Goal: Find specific page/section: Find specific page/section

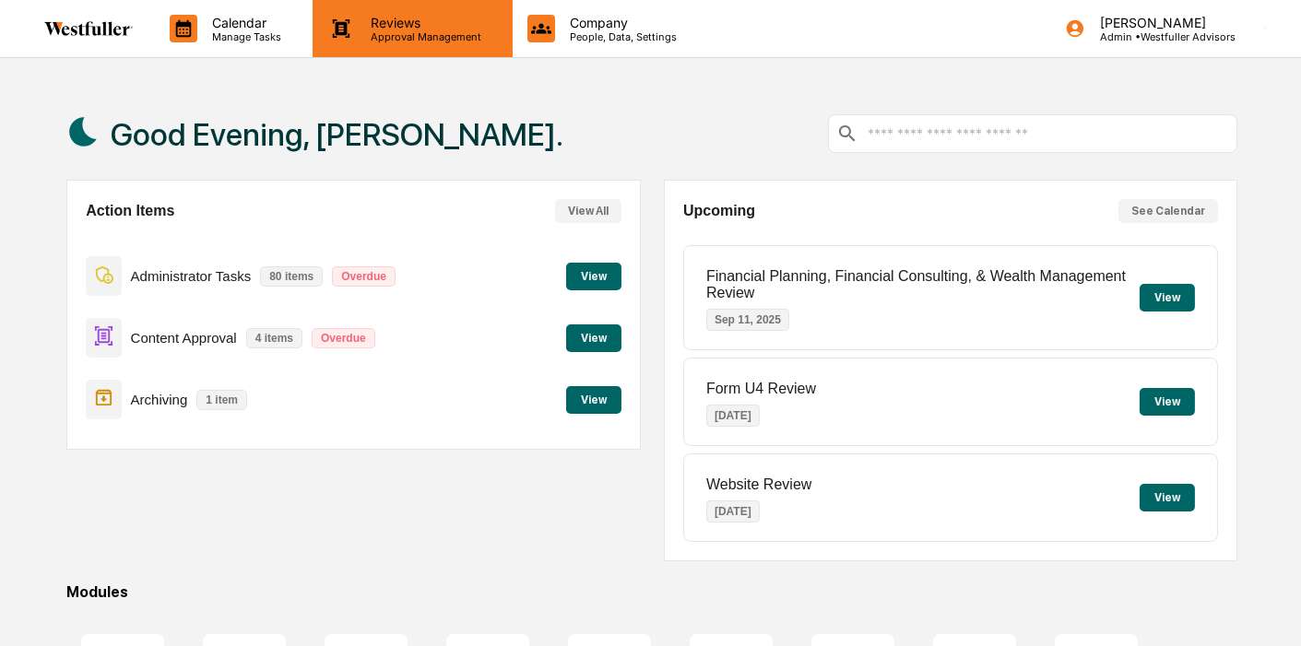
click at [399, 24] on p "Reviews" at bounding box center [423, 23] width 135 height 16
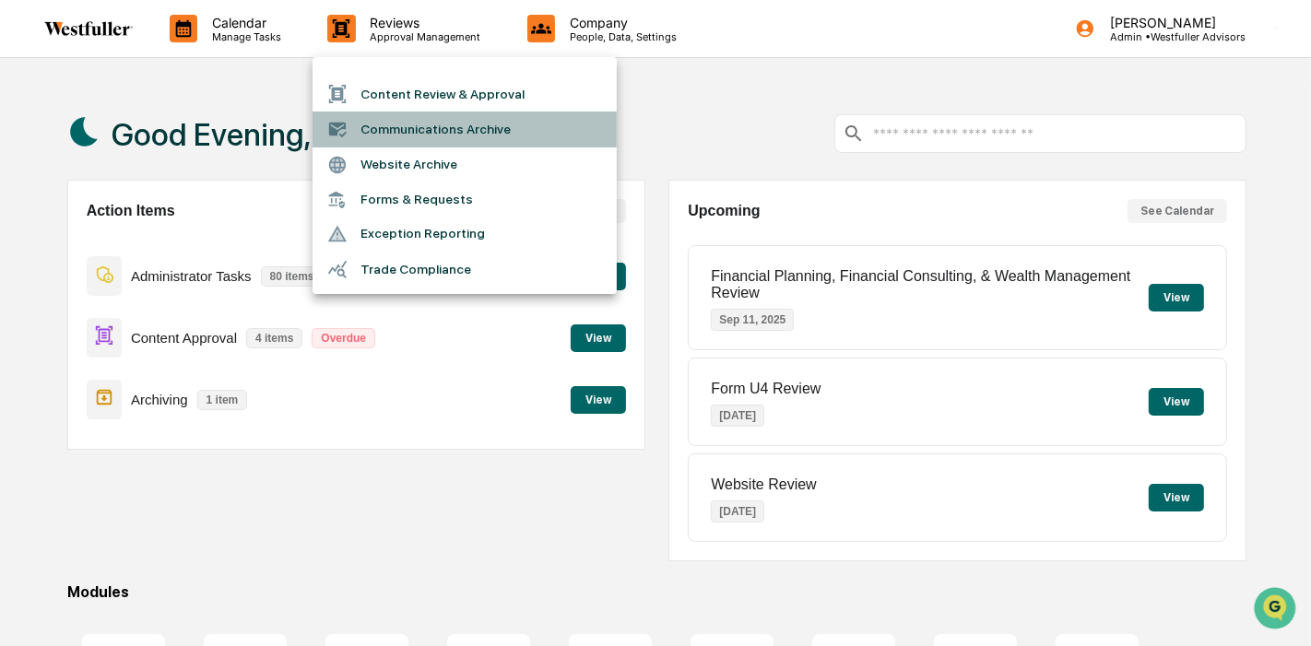
click at [417, 130] on li "Communications Archive" at bounding box center [464, 129] width 304 height 35
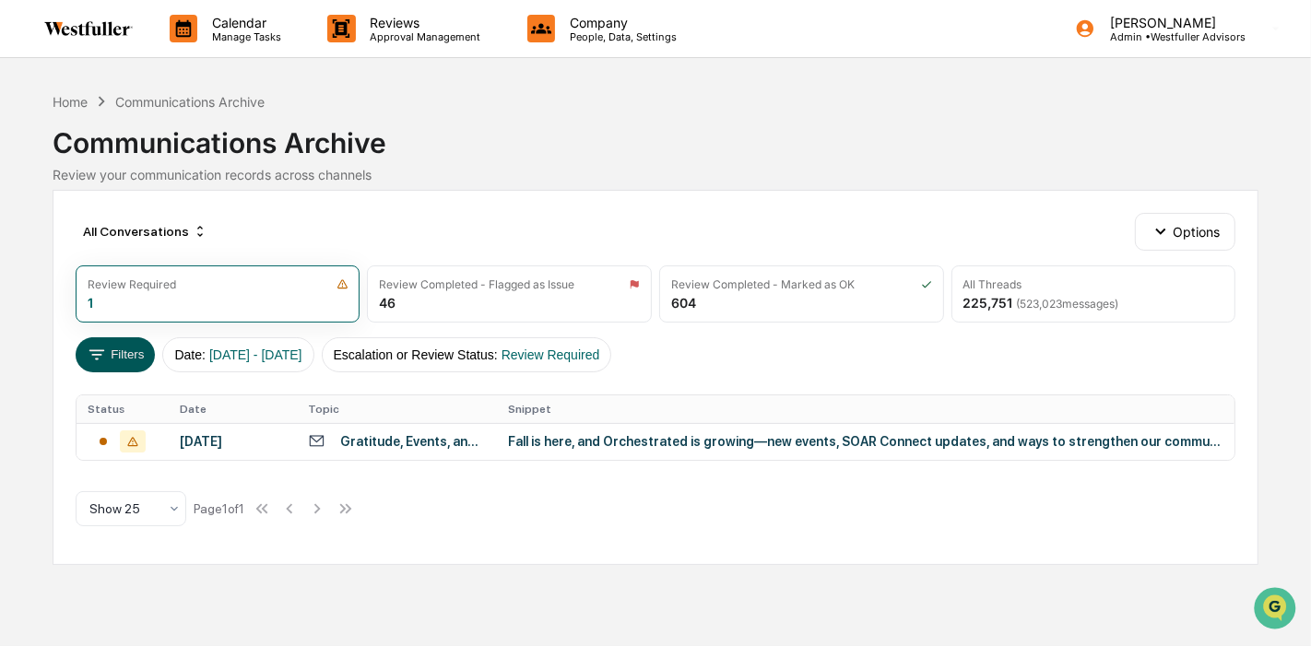
click at [116, 357] on button "Filters" at bounding box center [116, 354] width 80 height 35
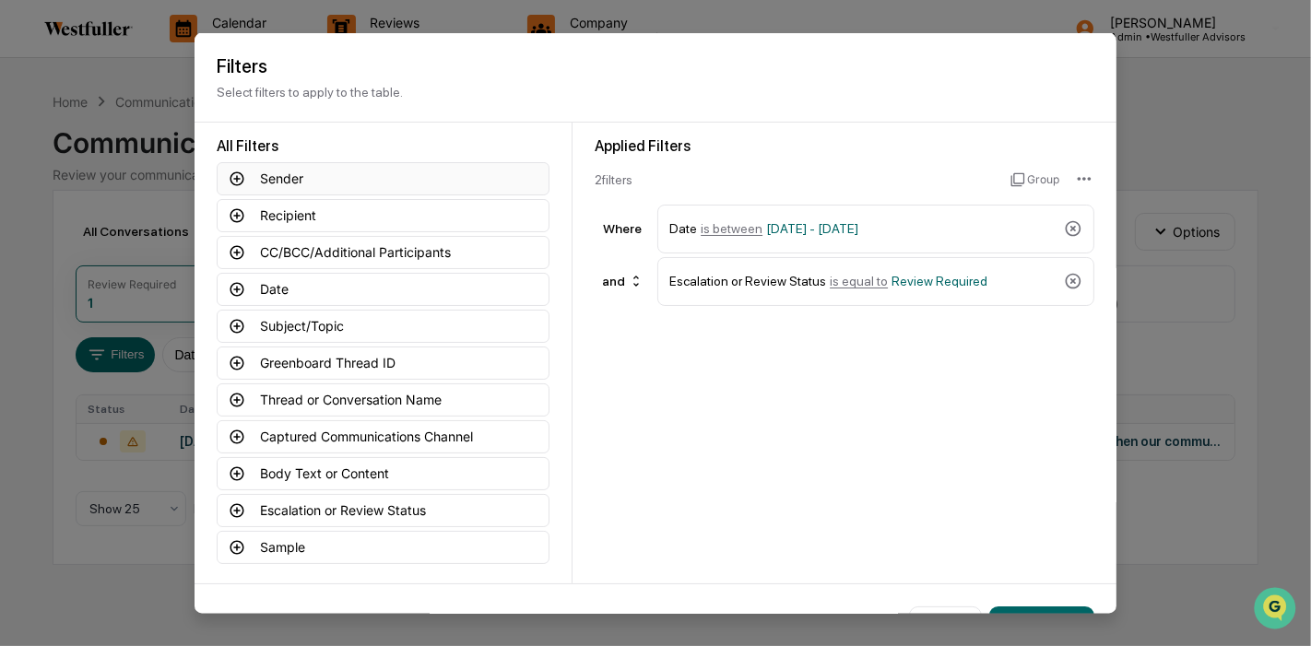
click at [233, 179] on icon at bounding box center [237, 178] width 17 height 17
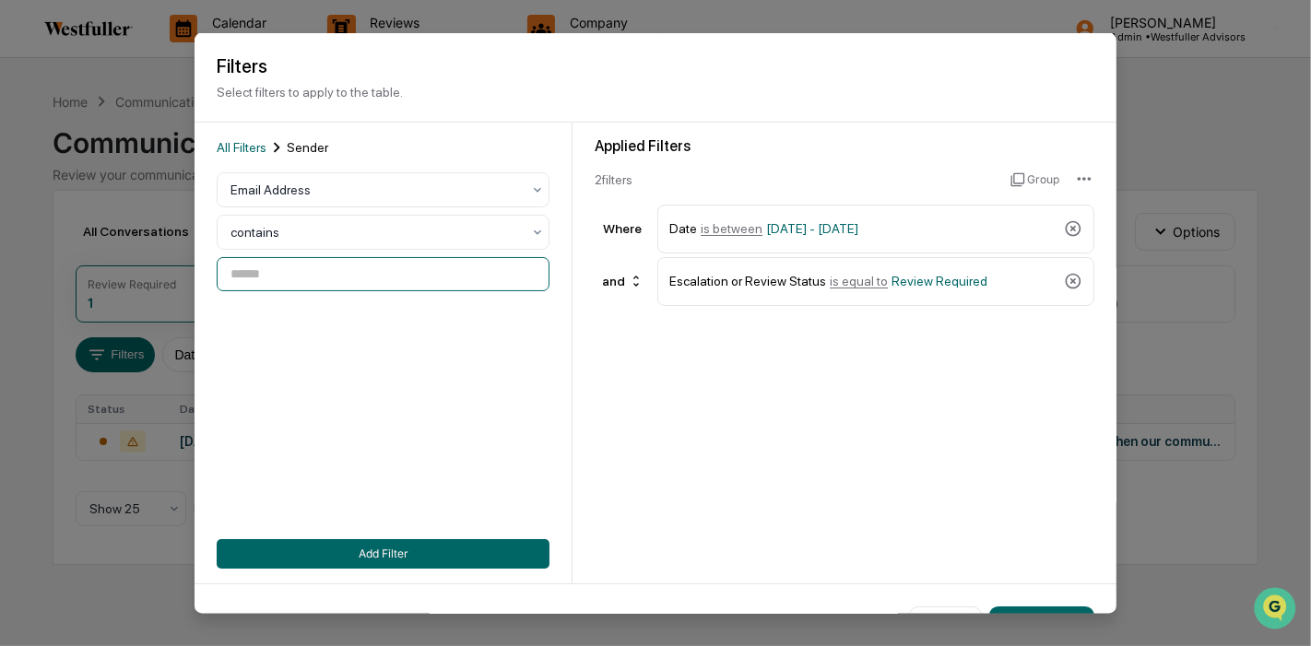
click at [289, 274] on input at bounding box center [383, 273] width 333 height 34
click at [312, 287] on input at bounding box center [383, 273] width 333 height 34
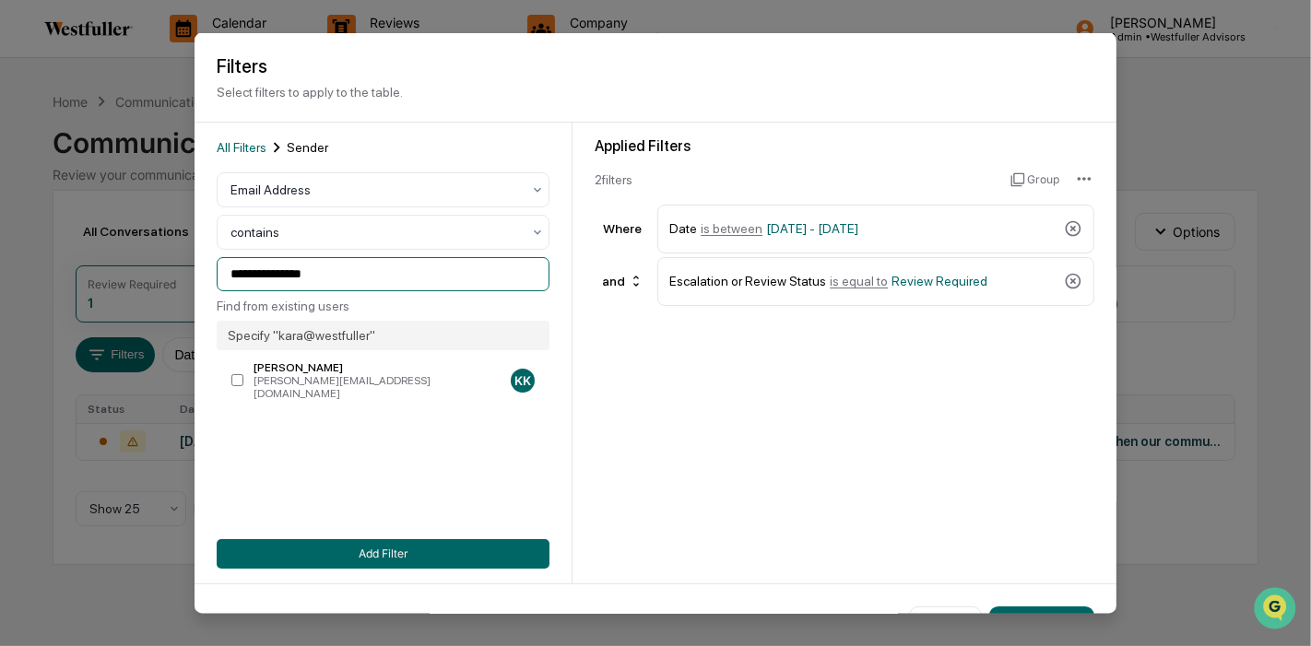
click at [361, 282] on input "**********" at bounding box center [383, 273] width 333 height 34
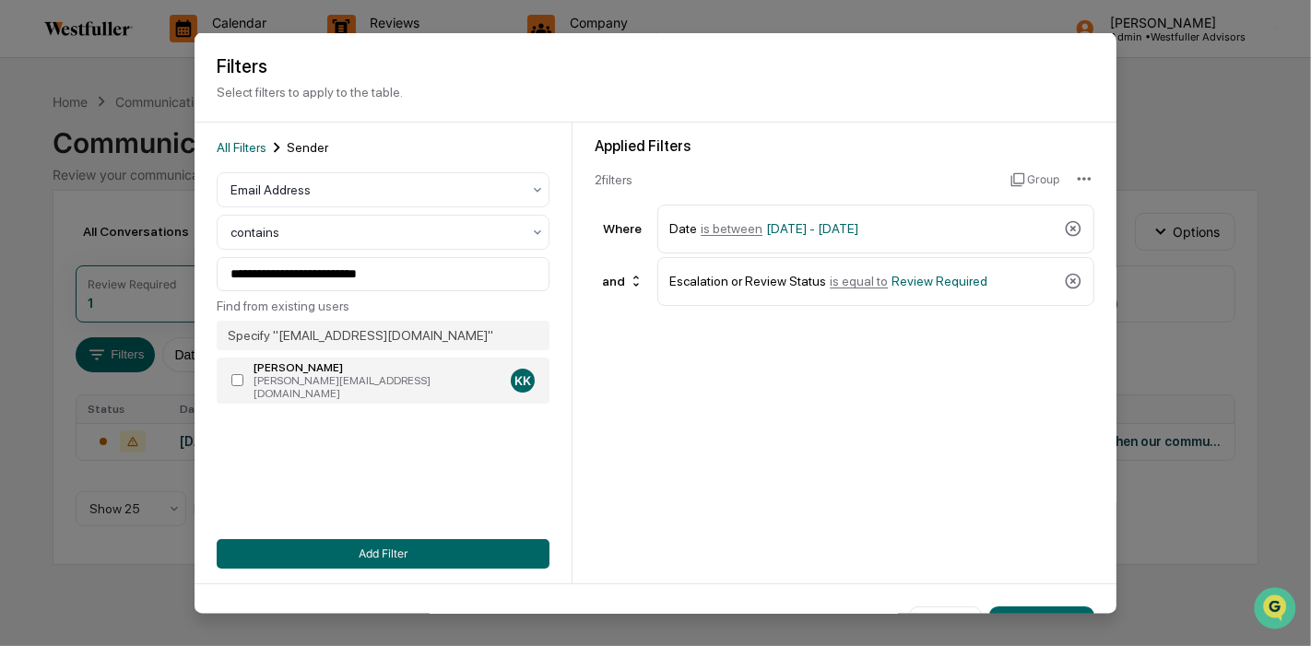
click at [238, 369] on label "[PERSON_NAME] [PERSON_NAME][EMAIL_ADDRESS][DOMAIN_NAME] KK" at bounding box center [383, 380] width 333 height 46
type input "**********"
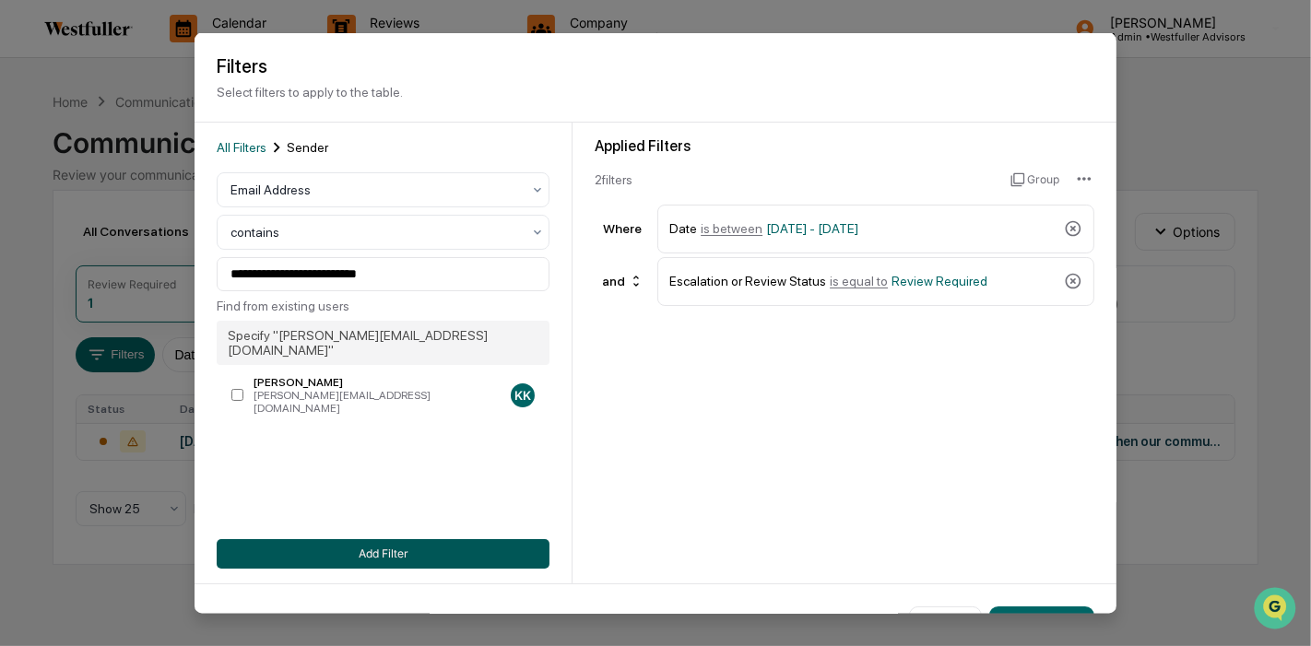
click at [421, 547] on button "Add Filter" at bounding box center [383, 552] width 333 height 29
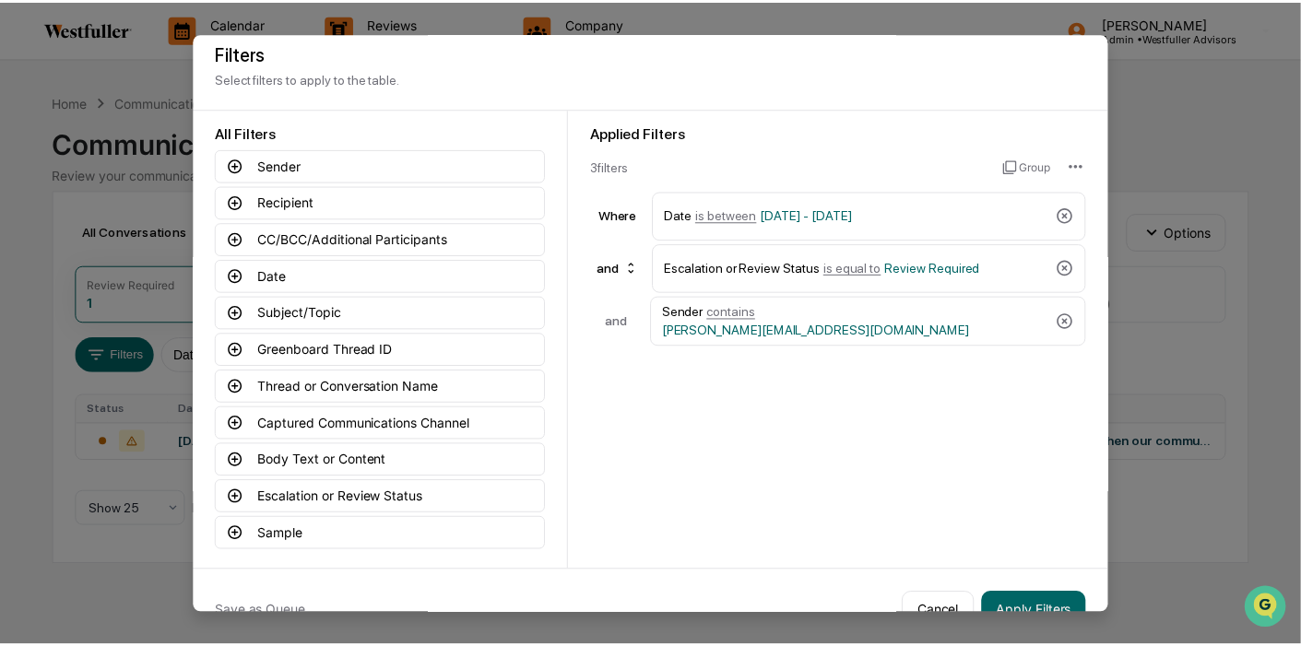
scroll to position [50, 0]
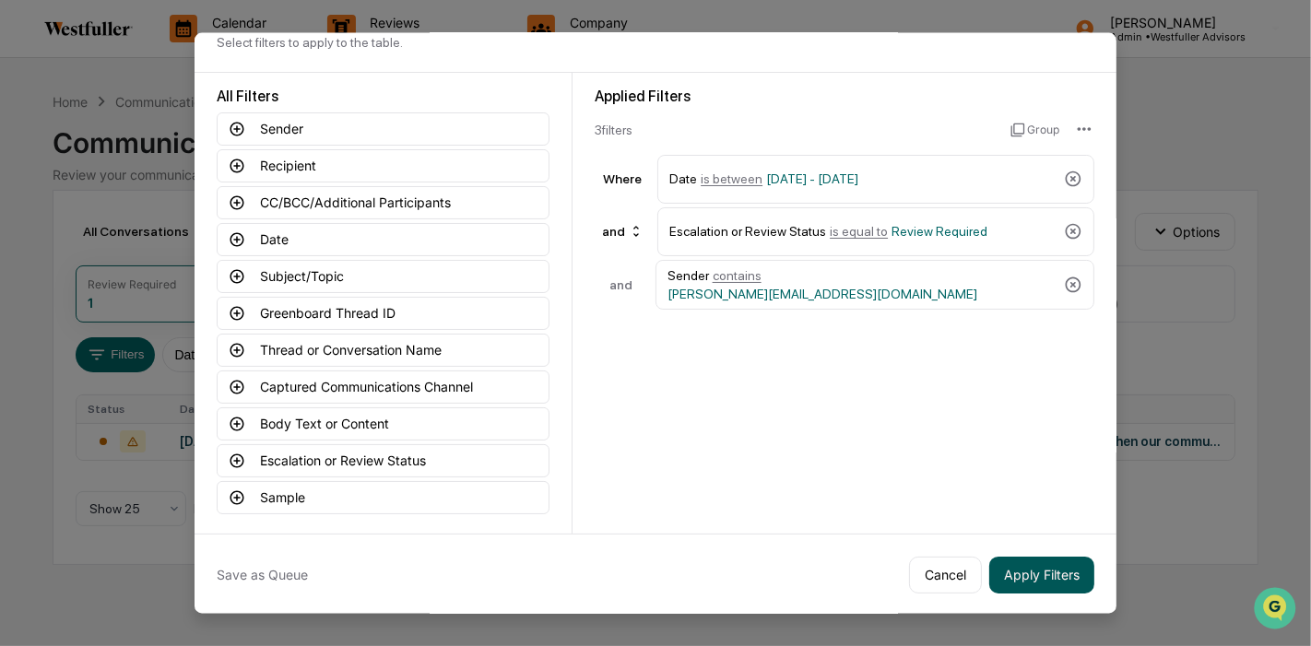
click at [1048, 573] on button "Apply Filters" at bounding box center [1041, 574] width 105 height 37
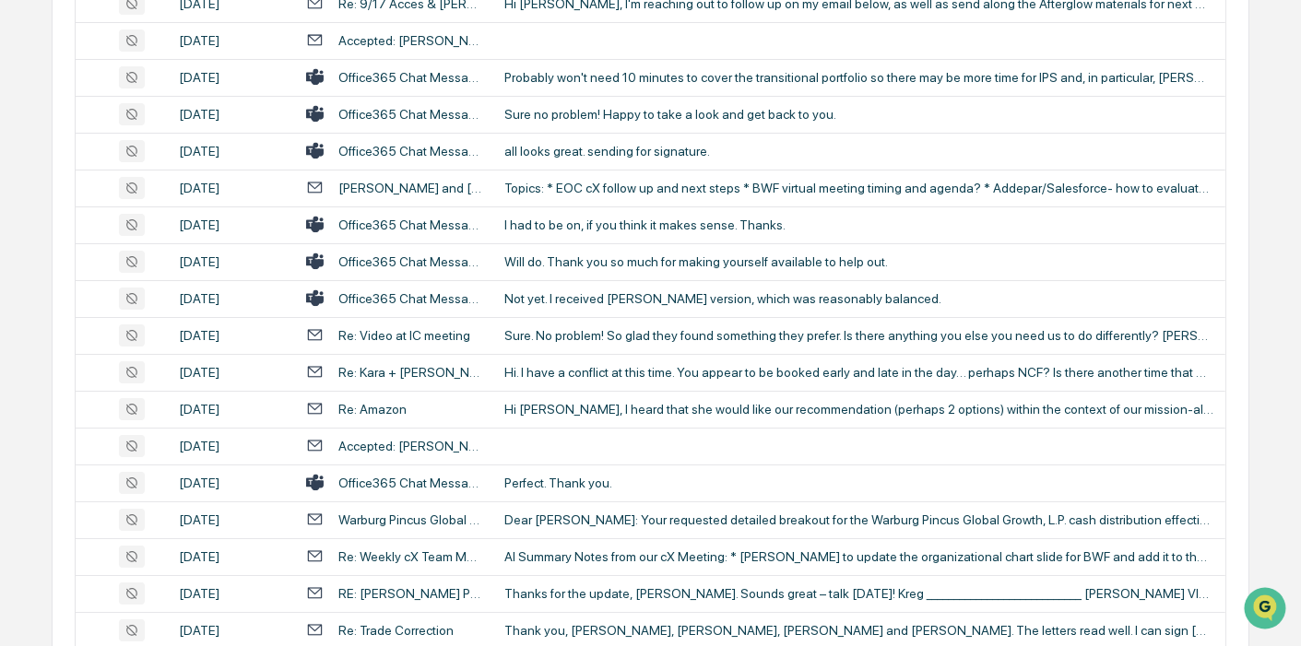
scroll to position [801, 0]
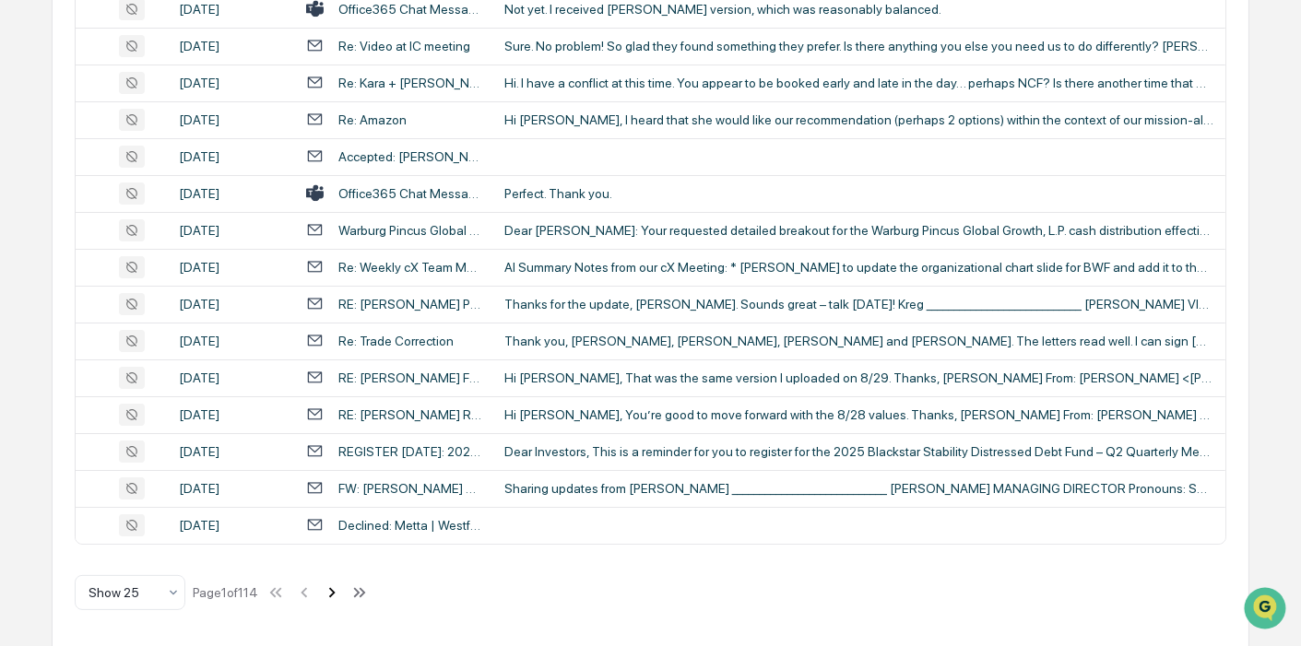
click at [339, 592] on icon at bounding box center [332, 593] width 20 height 20
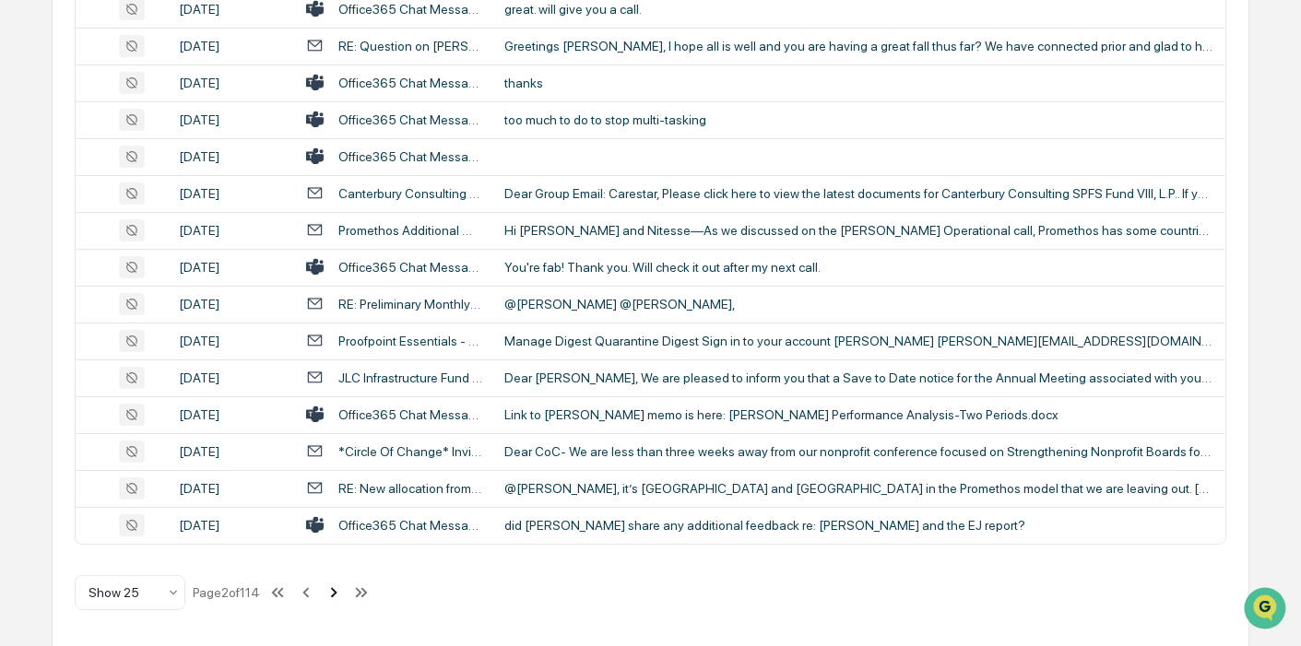
click at [337, 592] on icon at bounding box center [334, 592] width 6 height 10
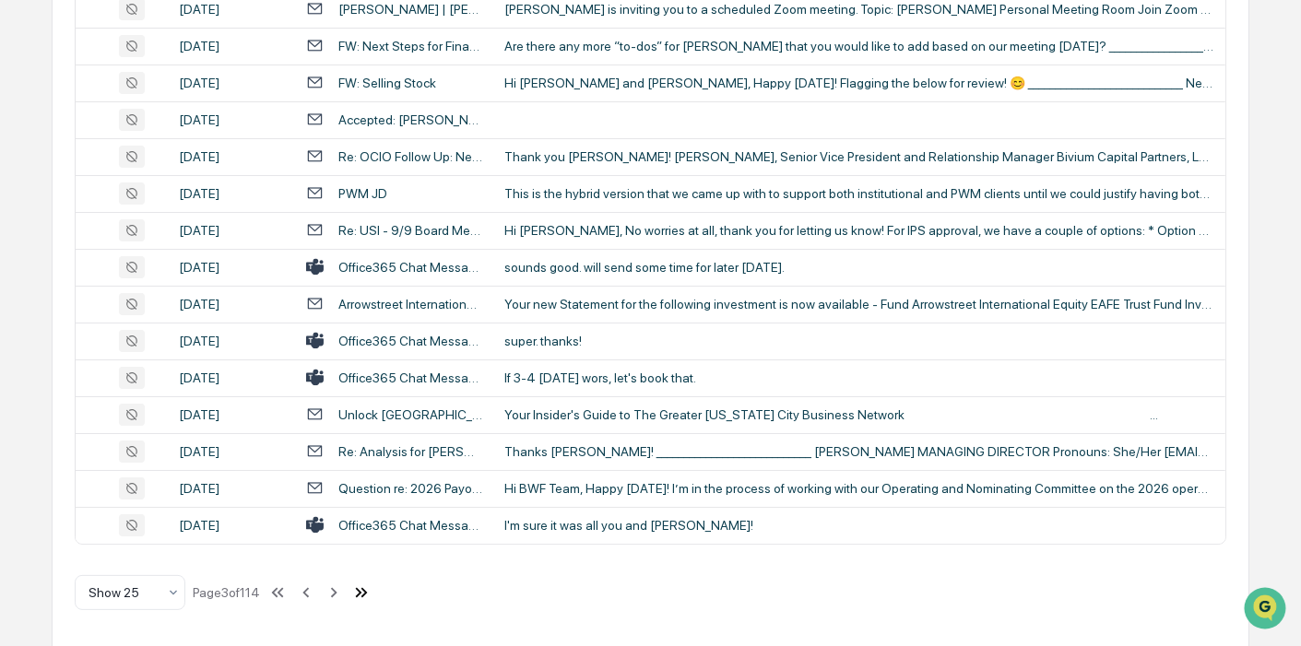
click at [362, 590] on icon at bounding box center [361, 593] width 20 height 20
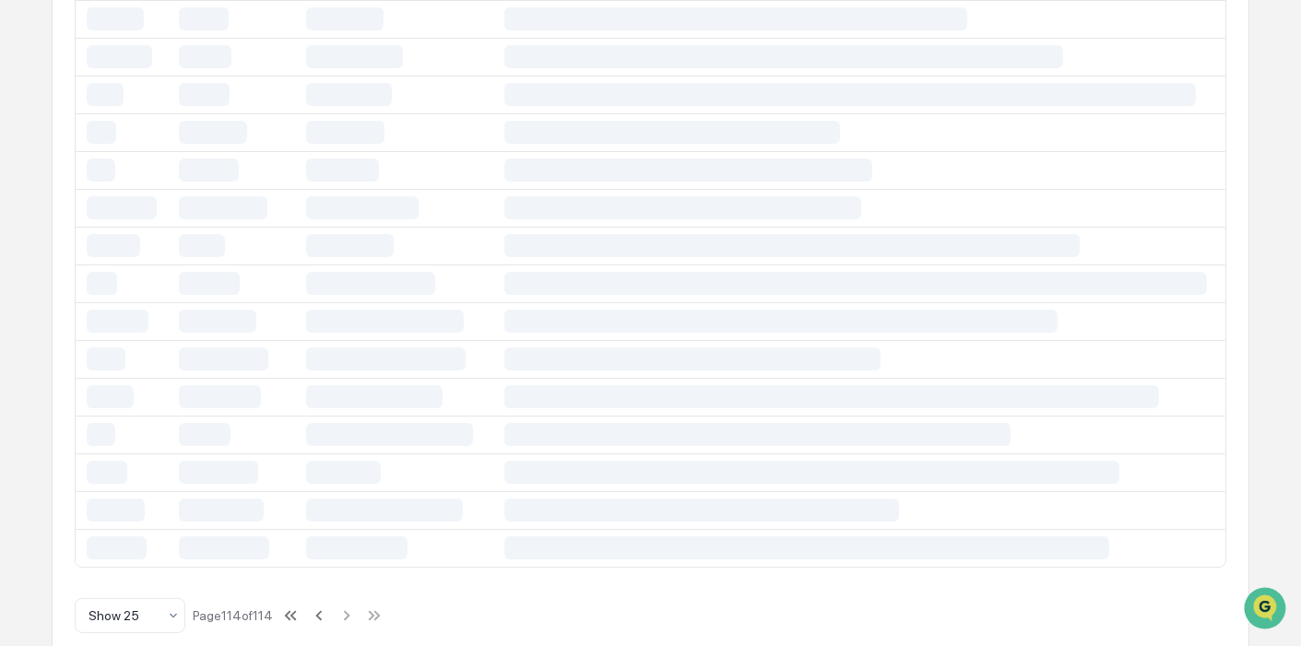
scroll to position [506, 0]
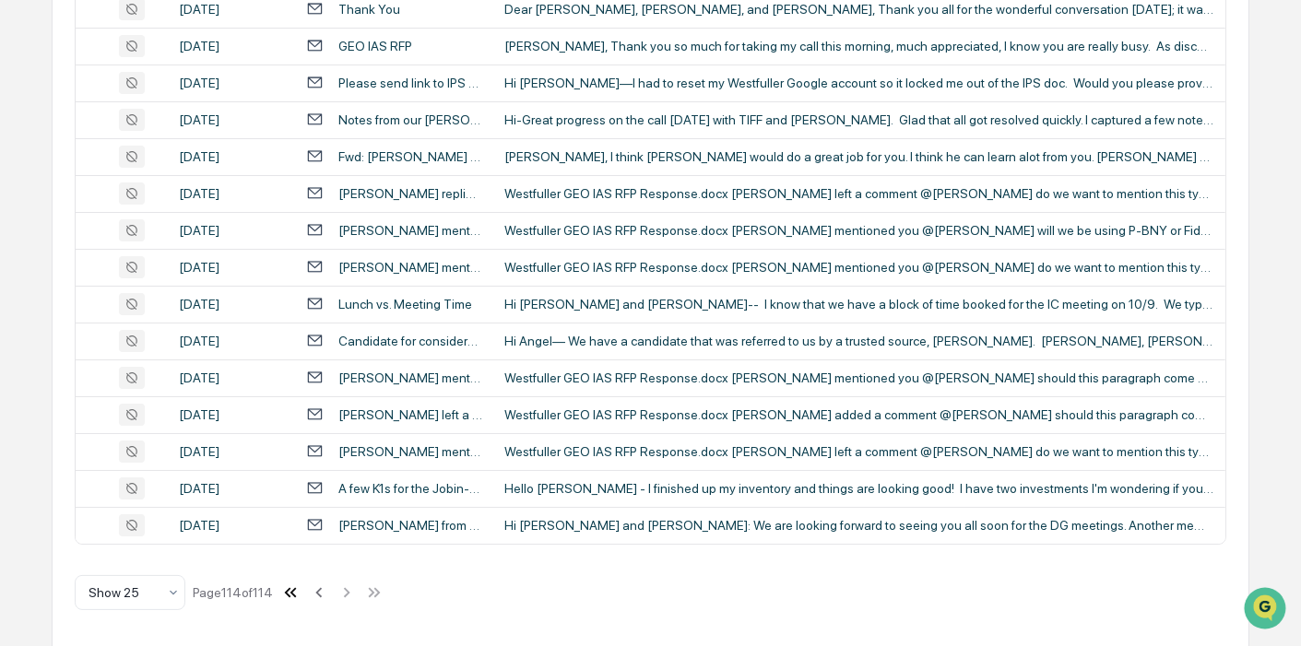
click at [299, 592] on icon at bounding box center [290, 593] width 20 height 20
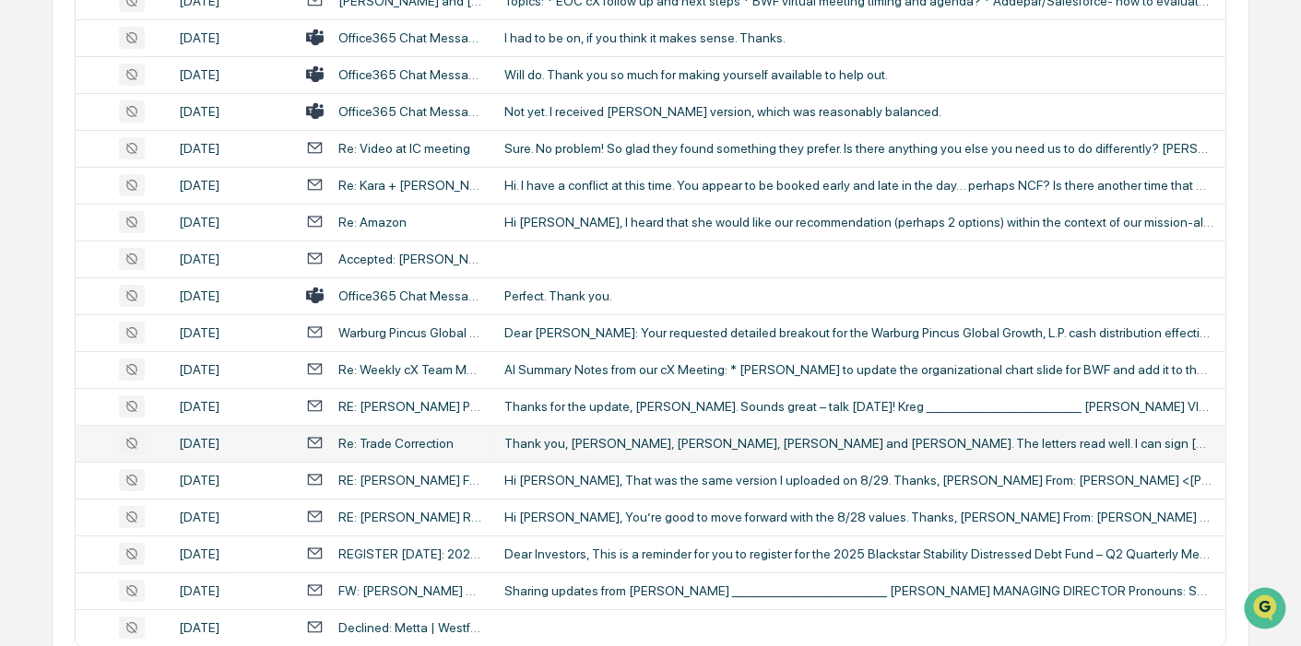
scroll to position [716, 0]
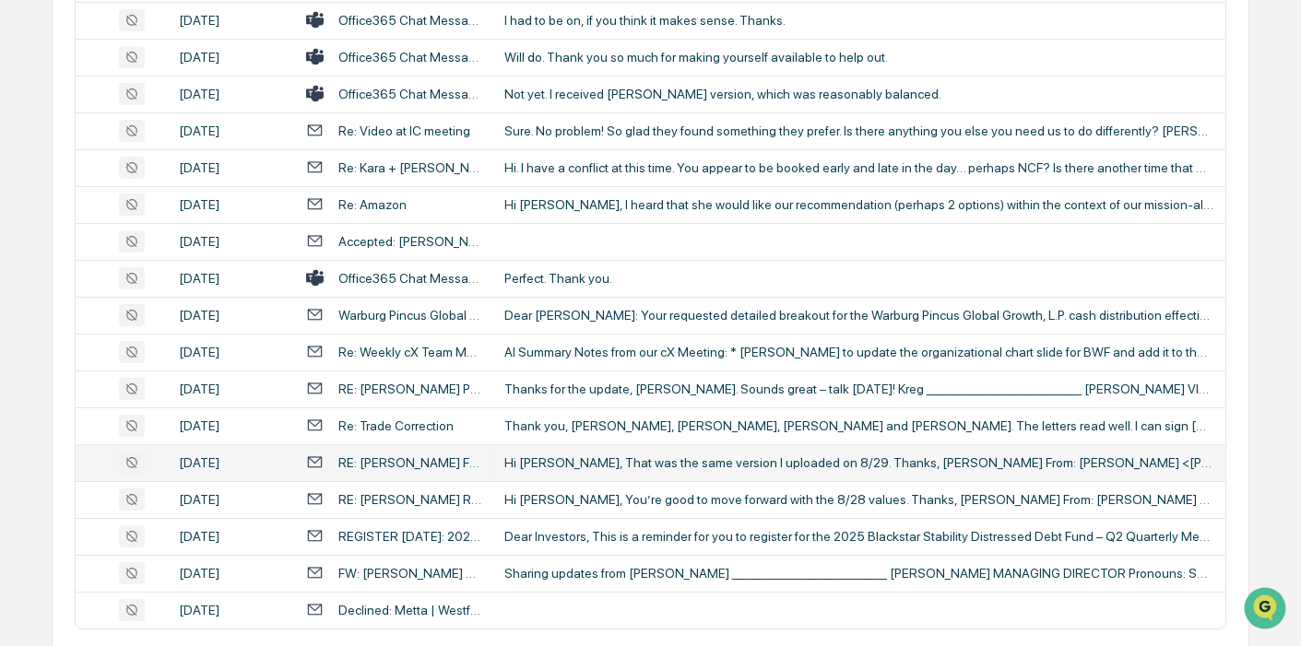
click at [618, 463] on div "Hi [PERSON_NAME], That was the same version I uploaded on 8/29. Thanks, [PERSON…" at bounding box center [859, 462] width 710 height 15
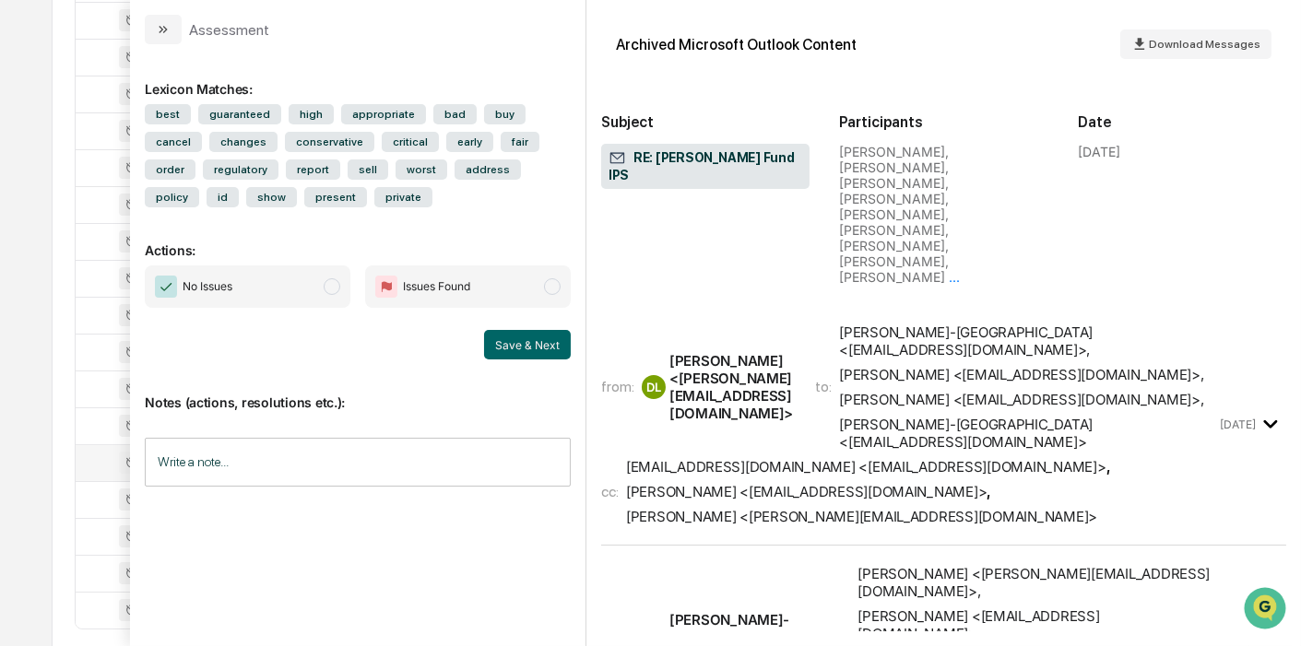
scroll to position [2151, 0]
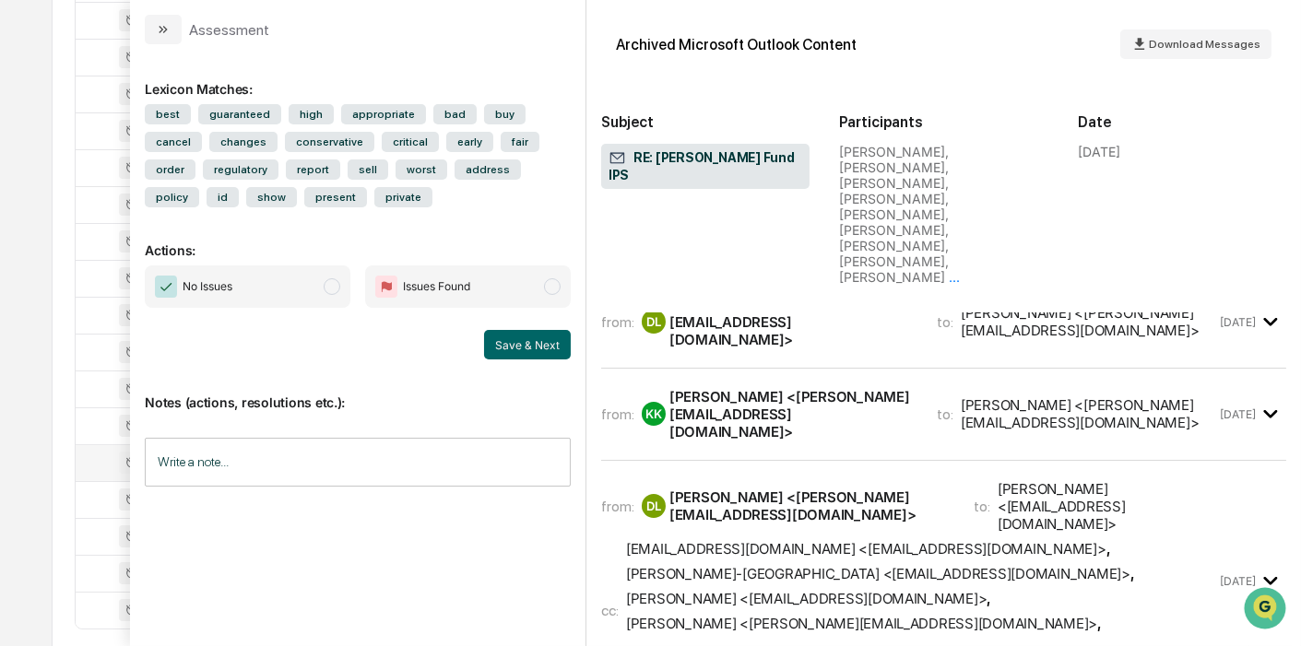
click at [1237, 574] on time "[DATE]" at bounding box center [1238, 581] width 36 height 14
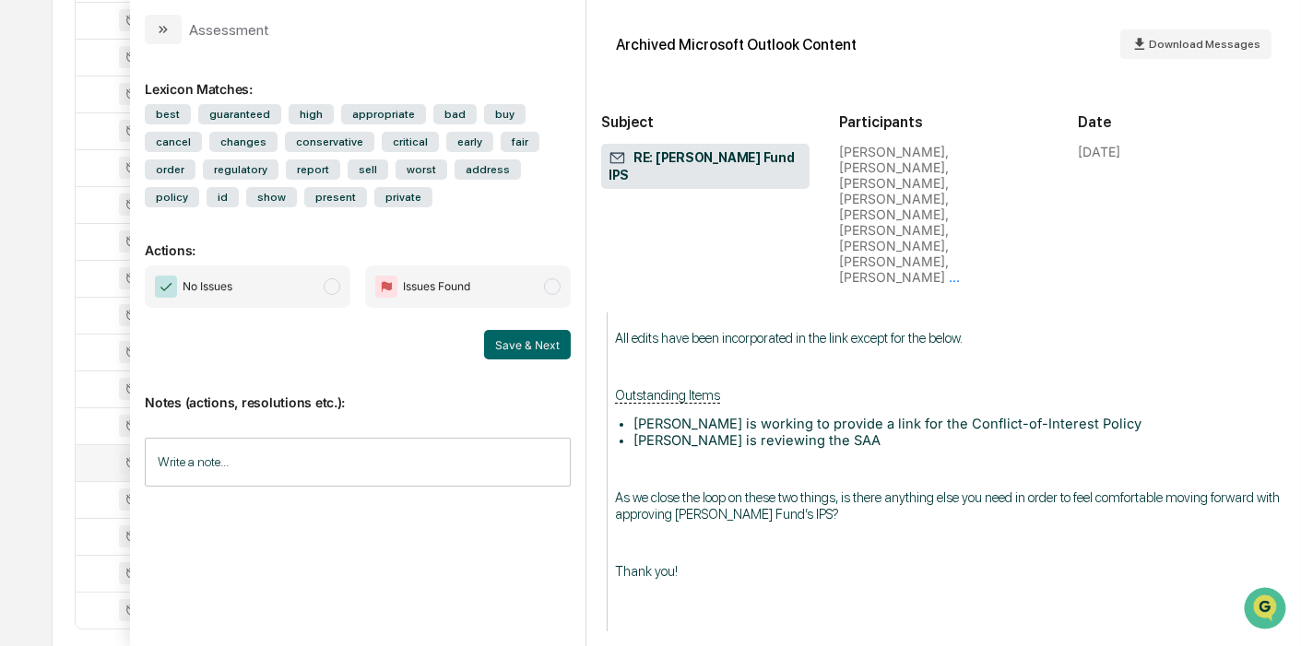
scroll to position [4711, 0]
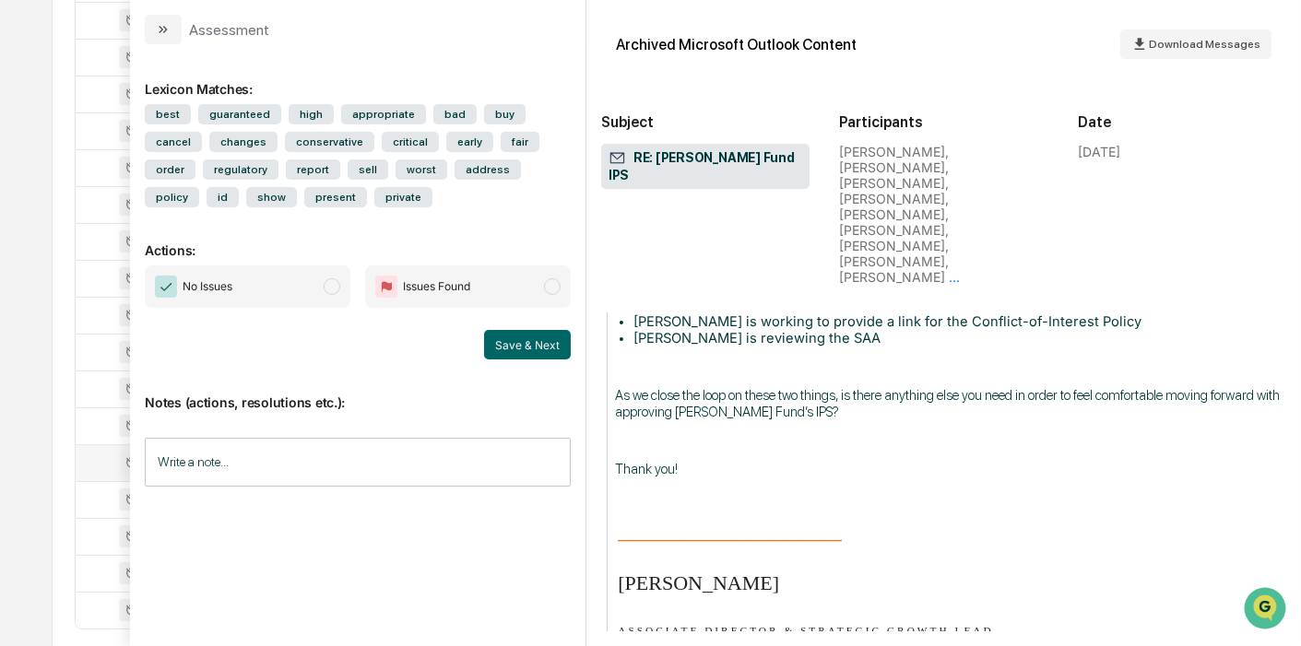
click at [29, 134] on div "Calendar Manage Tasks Reviews Approval Management Company People, Data, Setting…" at bounding box center [650, 9] width 1301 height 1450
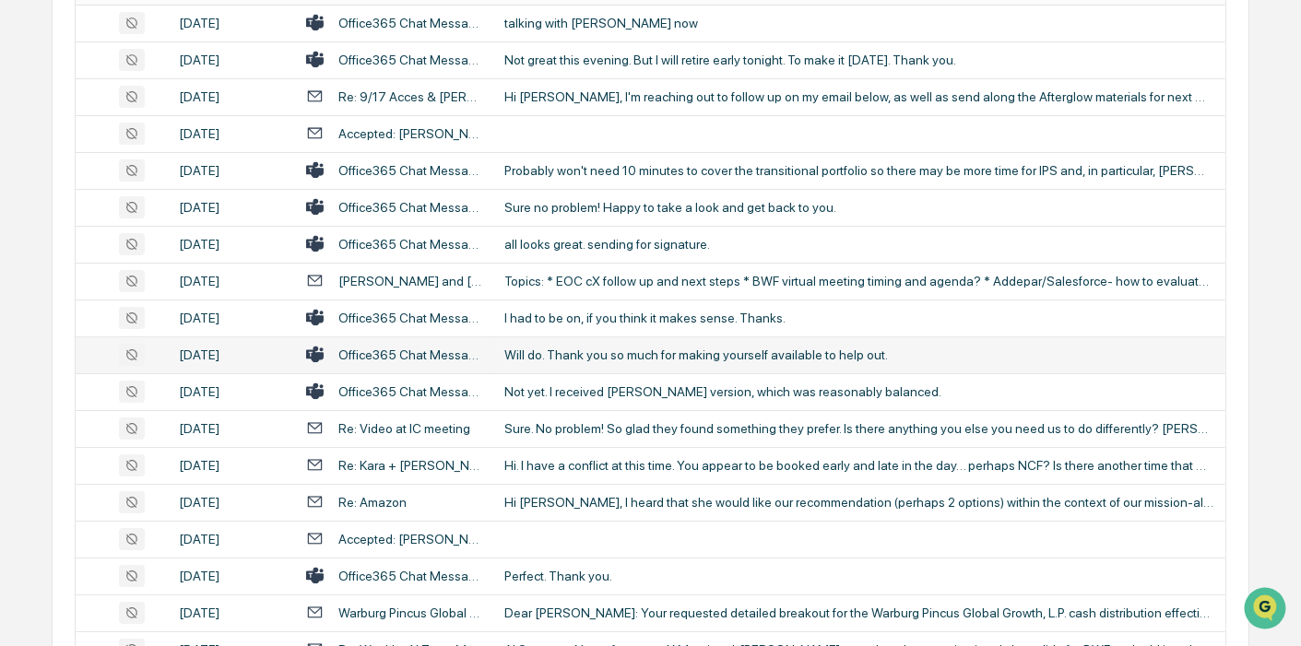
scroll to position [409, 0]
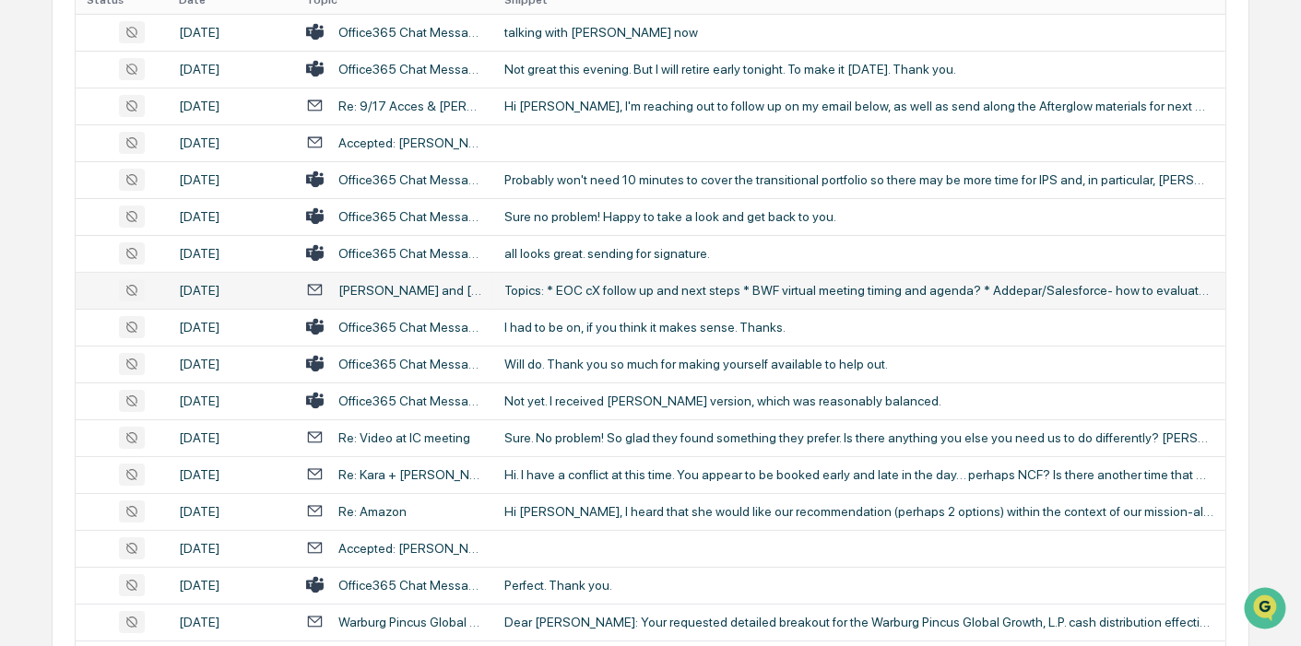
click at [708, 272] on td "Topics: * EOC cX follow up and next steps * BWF virtual meeting timing and agen…" at bounding box center [859, 290] width 732 height 37
